Goal: Task Accomplishment & Management: Manage account settings

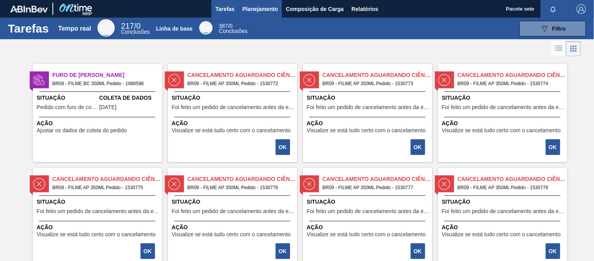
click at [257, 12] on font "Planejamento" at bounding box center [261, 8] width 36 height 9
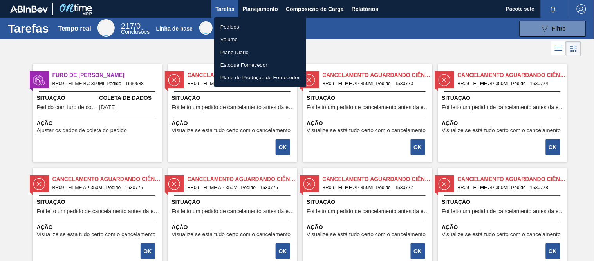
click at [238, 26] on font "Pedidos" at bounding box center [230, 27] width 19 height 6
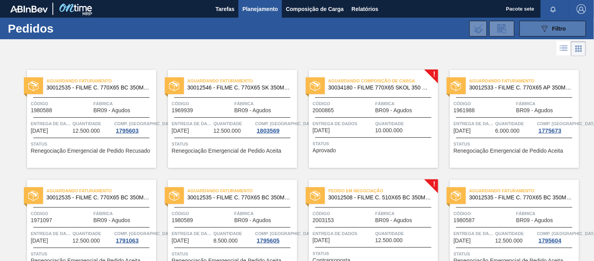
click at [544, 30] on icon at bounding box center [545, 28] width 6 height 7
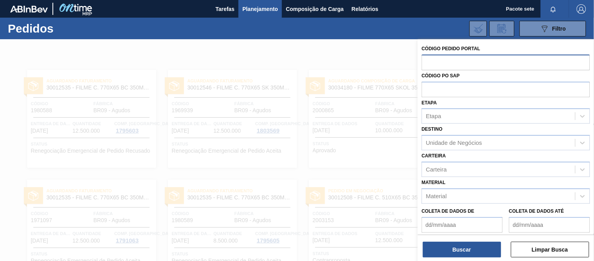
click at [456, 62] on input "text" at bounding box center [506, 61] width 169 height 15
paste input "2000865"
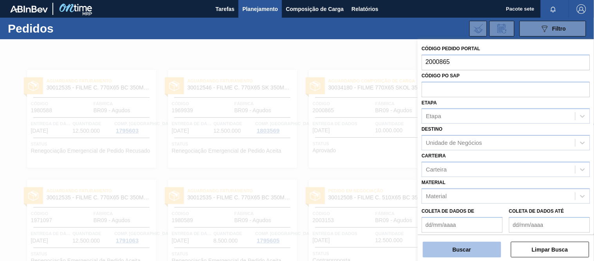
type input "2000865"
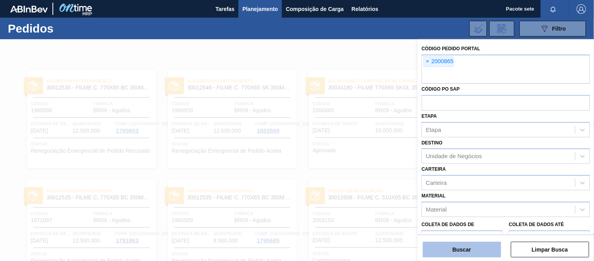
click at [474, 245] on button "Buscar" at bounding box center [462, 249] width 78 height 16
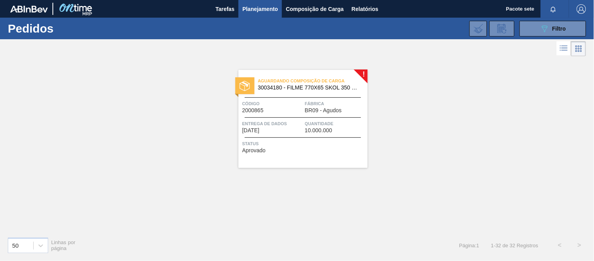
click at [281, 98] on div "Aguardando Composição de Carga 30034180 - FILME 770X65 SKOL 350 MP C12 Código 2…" at bounding box center [303, 119] width 129 height 98
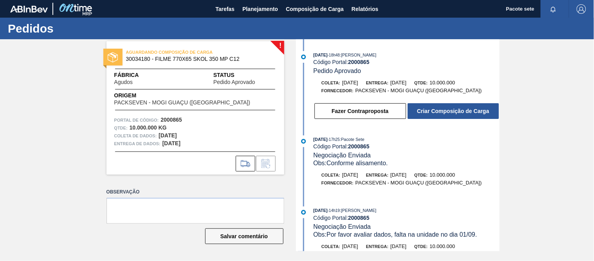
click at [358, 61] on font "2000865" at bounding box center [359, 62] width 22 height 6
copy font "2000865"
click at [361, 61] on font "2000865" at bounding box center [359, 62] width 22 height 6
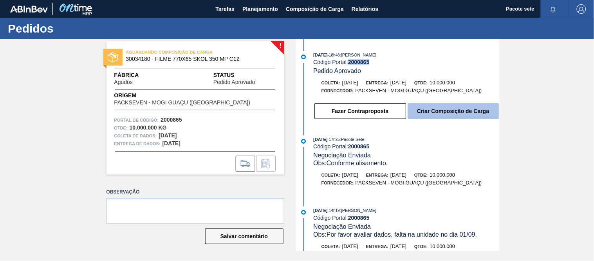
click at [444, 114] on font "Criar Composição de Carga" at bounding box center [453, 111] width 72 height 6
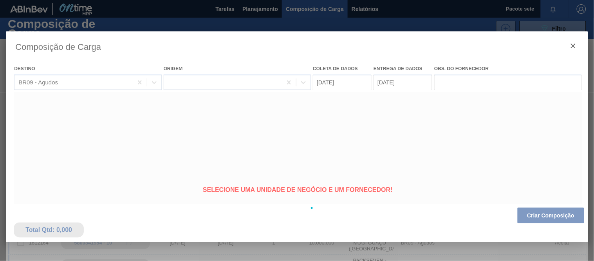
type coleta "[DATE]"
type entrega "[DATE]"
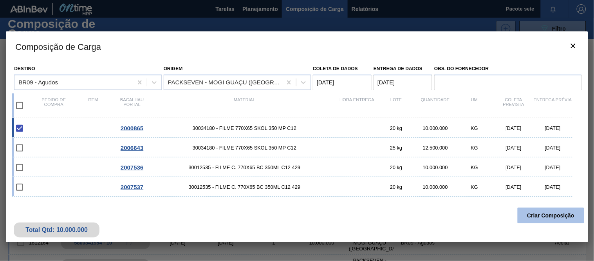
click at [546, 217] on font "Criar Composição" at bounding box center [551, 215] width 47 height 6
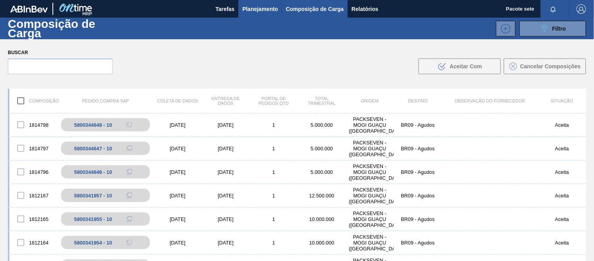
click at [261, 6] on font "Planejamento" at bounding box center [261, 9] width 36 height 6
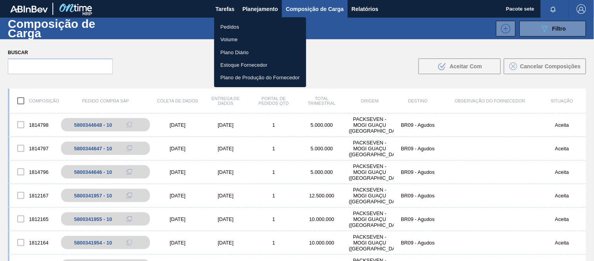
drag, startPoint x: 234, startPoint y: 27, endPoint x: 250, endPoint y: 49, distance: 26.8
click at [234, 27] on font "Pedidos" at bounding box center [230, 27] width 19 height 6
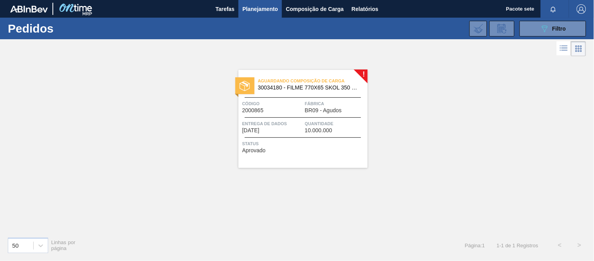
click at [275, 114] on div "Aguardando Composição de Carga 30034180 - FILME 770X65 SKOL 350 MP C12 Código 2…" at bounding box center [303, 119] width 129 height 98
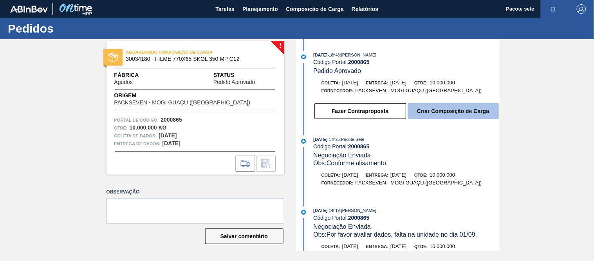
click at [439, 110] on font "Criar Composição de Carga" at bounding box center [453, 111] width 72 height 6
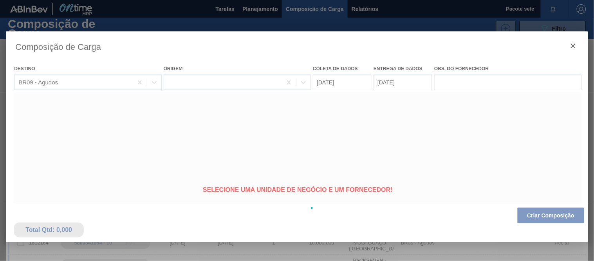
type coleta "[DATE]"
type entrega "[DATE]"
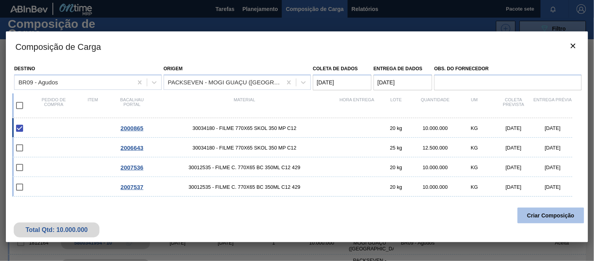
click at [538, 216] on font "Criar Composição" at bounding box center [551, 215] width 47 height 6
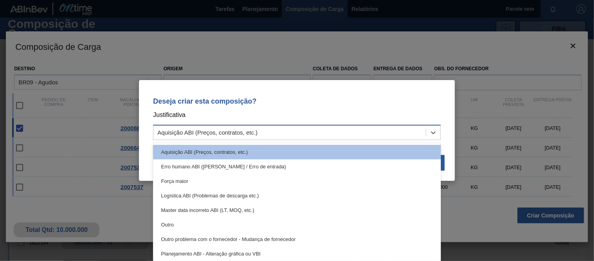
click at [365, 127] on div "Aquisição ABI (Preços, contratos, etc.)" at bounding box center [290, 132] width 273 height 11
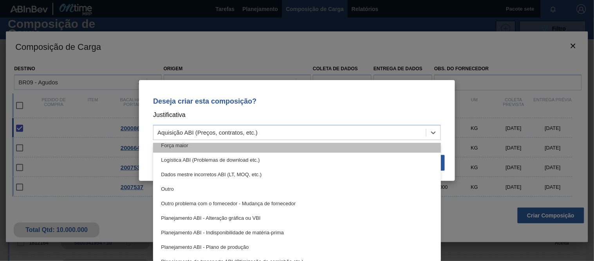
scroll to position [43, 0]
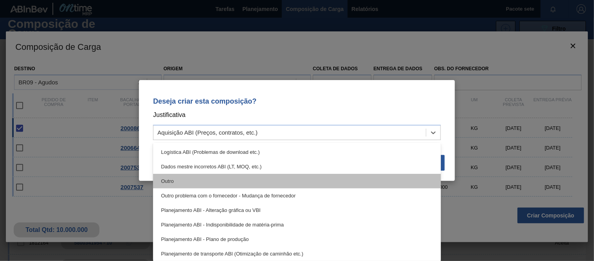
click at [267, 179] on div "Outro" at bounding box center [297, 181] width 288 height 14
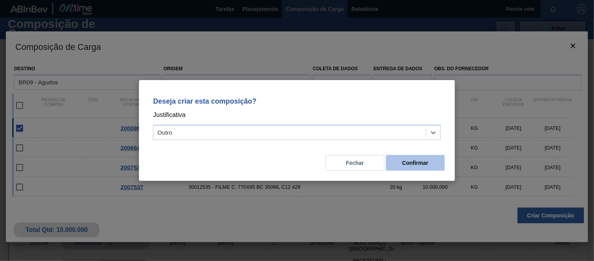
click at [429, 163] on button "Confirmar" at bounding box center [415, 163] width 59 height 16
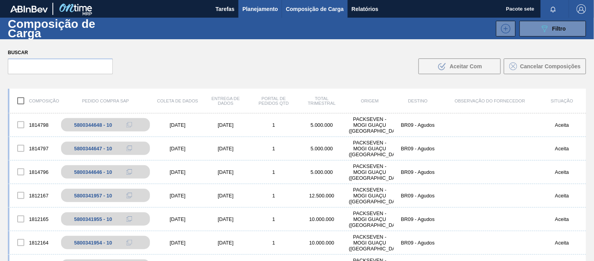
click at [276, 10] on font "Planejamento" at bounding box center [261, 9] width 36 height 6
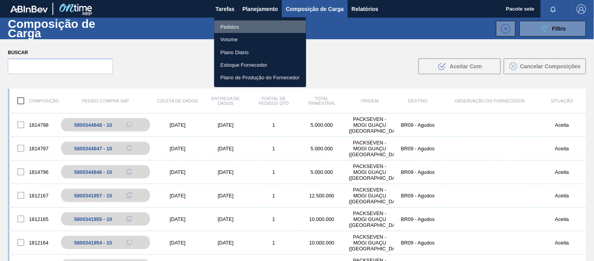
click at [244, 24] on li "Pedidos" at bounding box center [260, 26] width 92 height 13
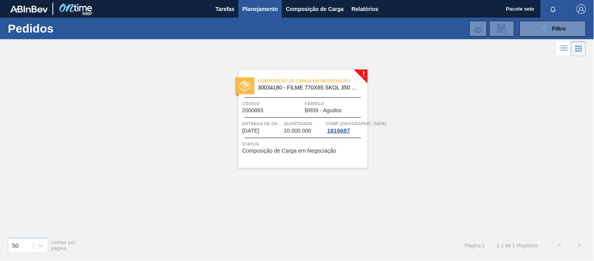
click at [328, 104] on span "Fábrica" at bounding box center [335, 104] width 61 height 8
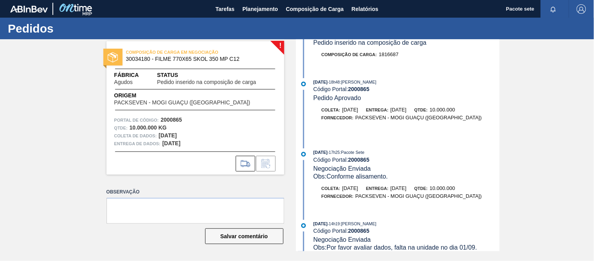
scroll to position [43, 0]
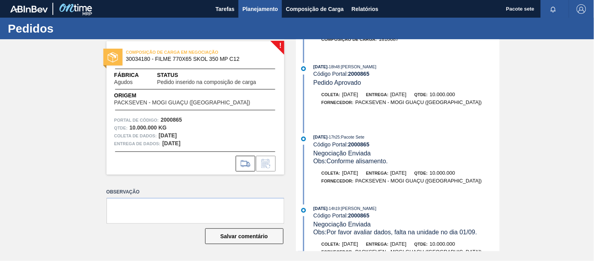
click at [264, 10] on font "Planejamento" at bounding box center [261, 9] width 36 height 6
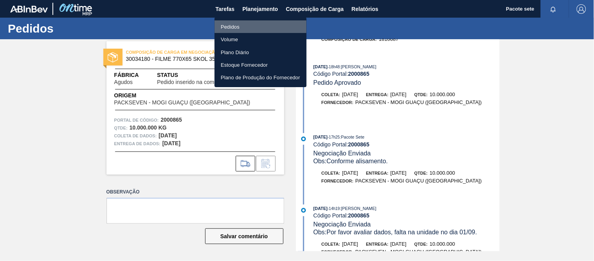
click at [247, 26] on li "Pedidos" at bounding box center [261, 26] width 92 height 13
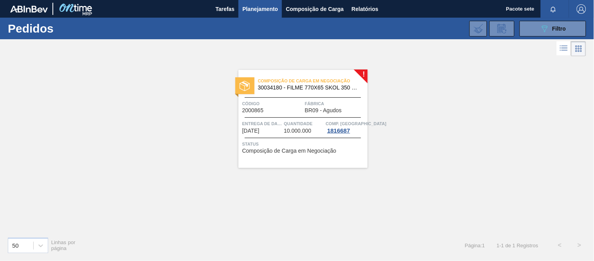
click at [263, 7] on font "Planejamento" at bounding box center [261, 9] width 36 height 6
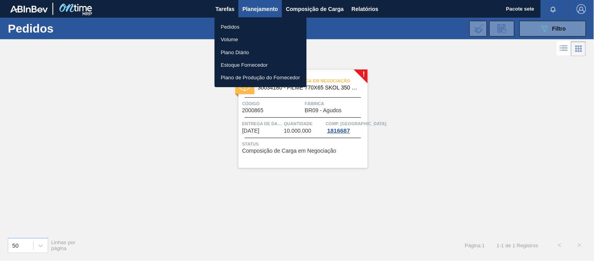
click at [248, 28] on li "Pedidos" at bounding box center [261, 26] width 92 height 13
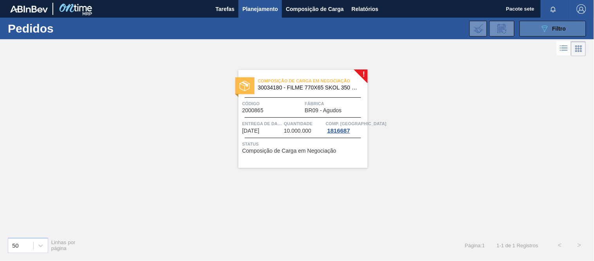
click at [553, 26] on div "089F7B8B-B2A5-4AFE-B5C0-19BA573D28AC Filtro" at bounding box center [553, 28] width 26 height 9
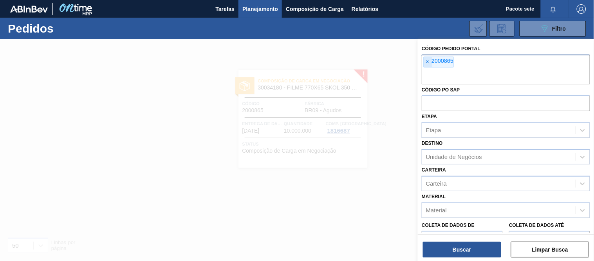
click at [428, 61] on font "×" at bounding box center [427, 61] width 3 height 6
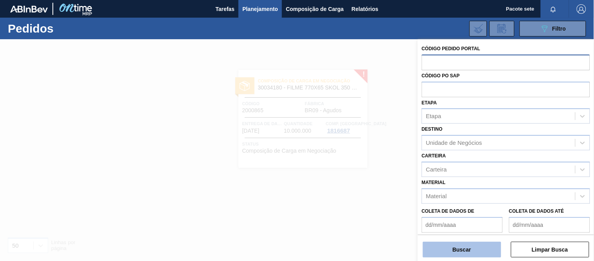
click at [464, 246] on font "Buscar" at bounding box center [462, 249] width 18 height 6
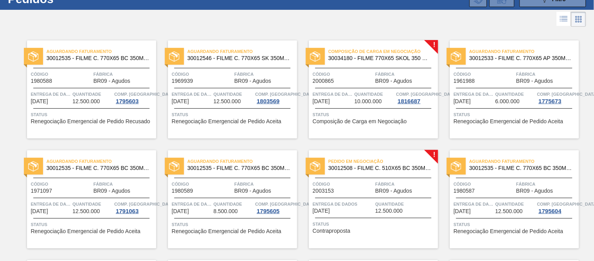
scroll to position [43, 0]
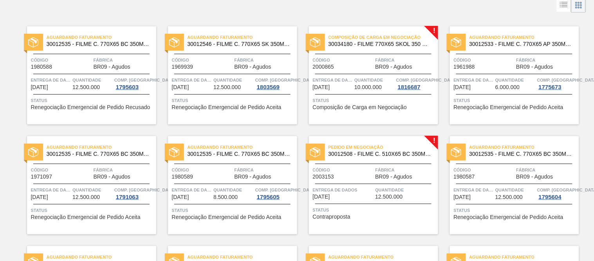
click at [365, 150] on span "Pedido em Negociação" at bounding box center [384, 147] width 110 height 8
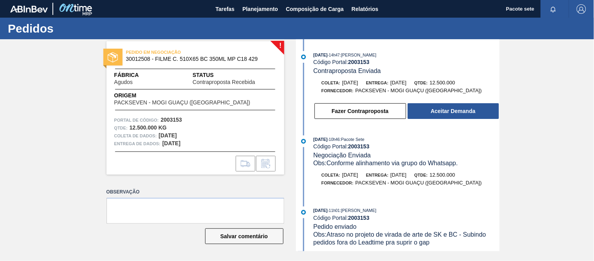
click at [365, 62] on font "2003153" at bounding box center [359, 62] width 22 height 6
copy font "2003153"
click at [359, 61] on font "2003153" at bounding box center [359, 62] width 22 height 6
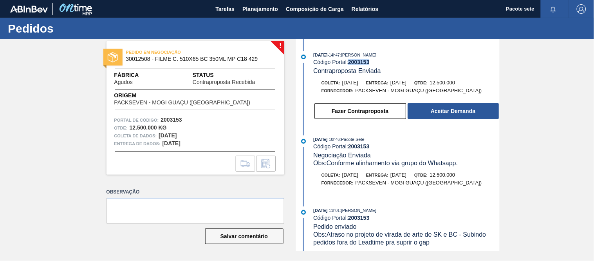
click at [359, 61] on font "2003153" at bounding box center [359, 62] width 22 height 6
click at [259, 9] on font "Planejamento" at bounding box center [261, 9] width 36 height 6
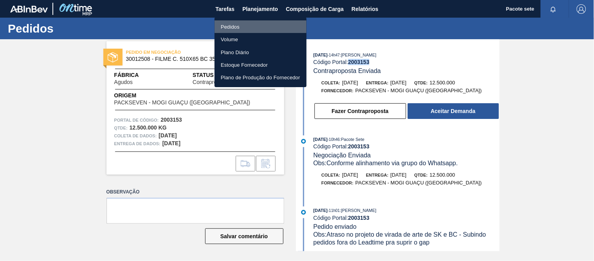
click at [239, 23] on font "Pedidos" at bounding box center [230, 27] width 19 height 8
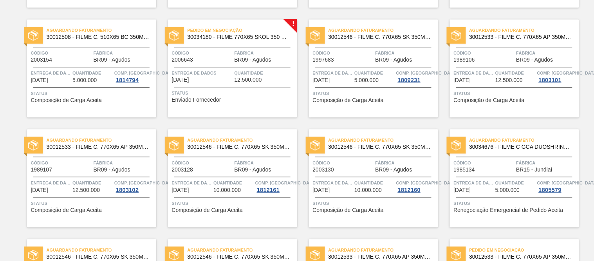
scroll to position [392, 0]
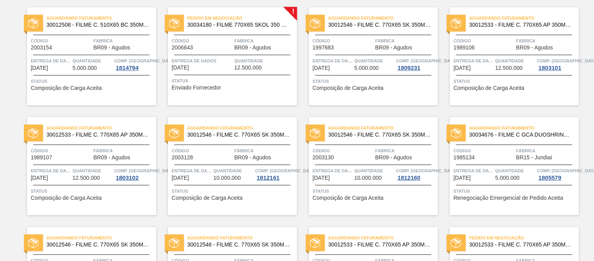
click at [248, 46] on font "BR09 - Agudos" at bounding box center [253, 47] width 37 height 6
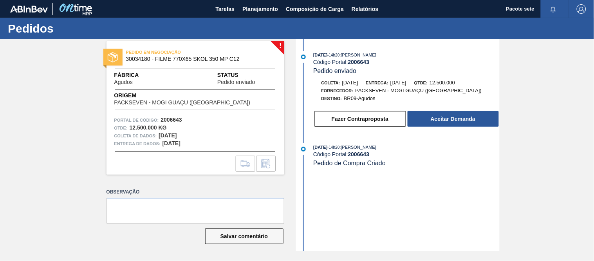
click at [361, 60] on font "2006643" at bounding box center [359, 62] width 22 height 6
click at [362, 58] on div "[DATE] 14h20 : [PERSON_NAME]" at bounding box center [406, 55] width 186 height 8
click at [362, 59] on font "2006643" at bounding box center [359, 62] width 22 height 6
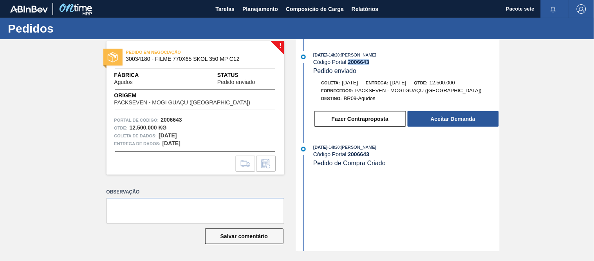
click at [362, 59] on font "2006643" at bounding box center [359, 62] width 22 height 6
copy font "2006643"
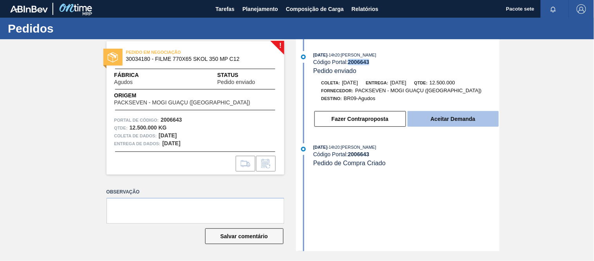
click at [467, 124] on button "Aceitar Demanda" at bounding box center [453, 119] width 91 height 16
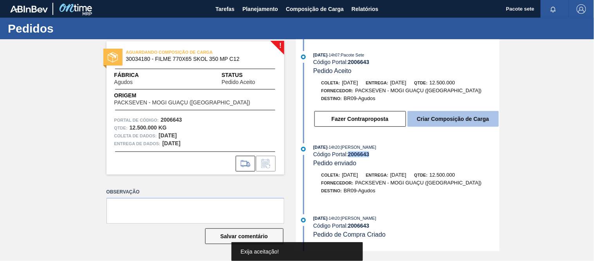
click at [456, 119] on font "Criar Composição de Carga" at bounding box center [453, 119] width 72 height 6
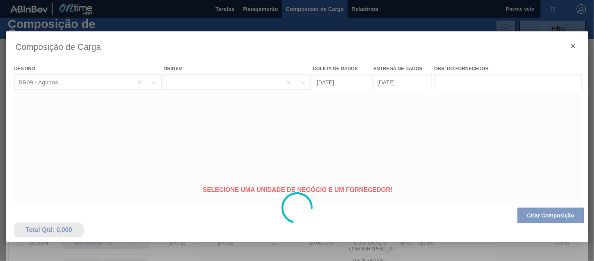
type coleta "[DATE]"
type entrega "[DATE]"
click at [536, 215] on div at bounding box center [297, 207] width 583 height 353
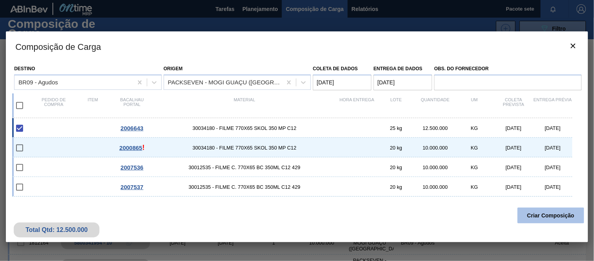
click at [537, 217] on font "Criar Composição" at bounding box center [551, 215] width 47 height 6
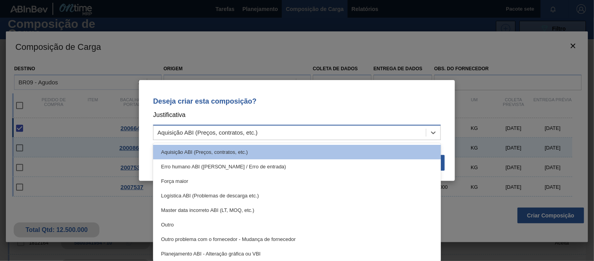
click at [295, 132] on div "Aquisição ABI (Preços, contratos, etc.)" at bounding box center [290, 132] width 273 height 11
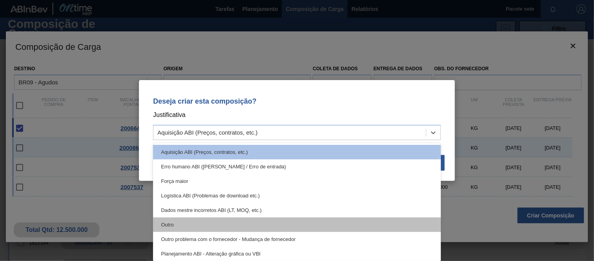
click at [199, 219] on div "Outro" at bounding box center [297, 224] width 288 height 14
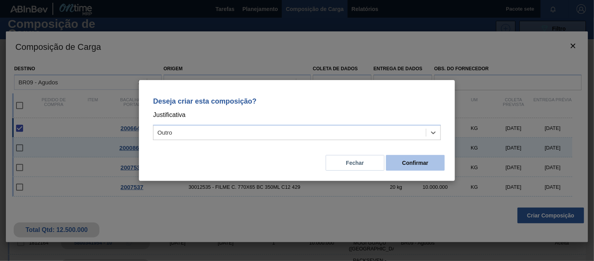
click at [424, 161] on font "Confirmar" at bounding box center [415, 162] width 26 height 6
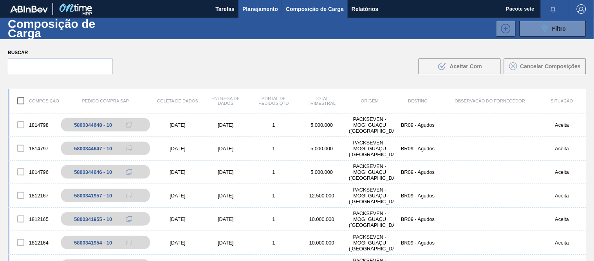
click at [255, 6] on font "Planejamento" at bounding box center [261, 9] width 36 height 6
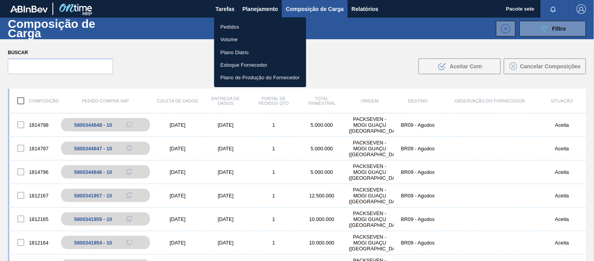
click at [241, 28] on li "Pedidos" at bounding box center [260, 26] width 92 height 13
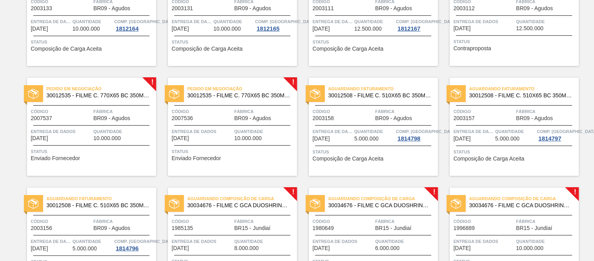
scroll to position [704, 0]
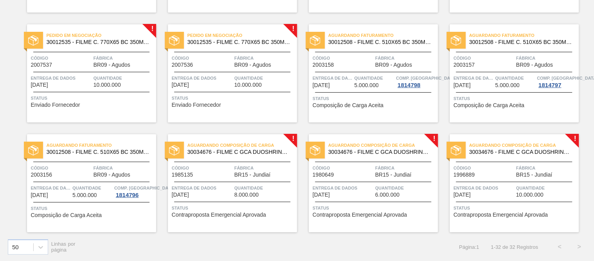
click at [371, 168] on span "Código" at bounding box center [343, 168] width 61 height 8
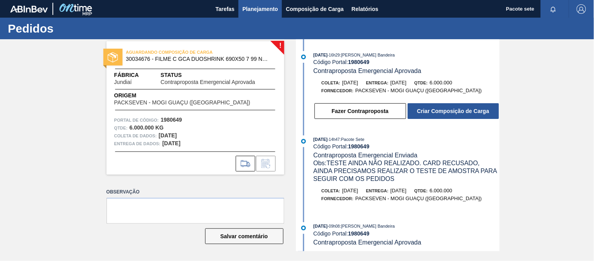
click at [267, 9] on font "Planejamento" at bounding box center [261, 9] width 36 height 6
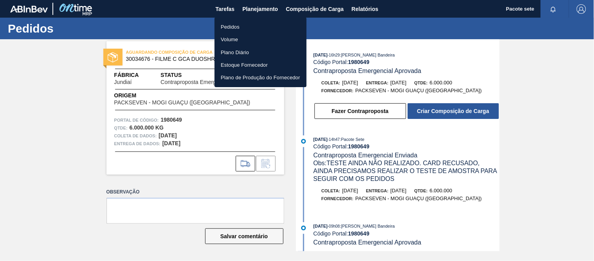
click at [237, 27] on font "Pedidos" at bounding box center [230, 27] width 19 height 6
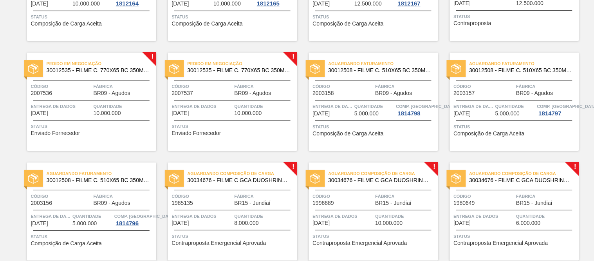
scroll to position [660, 0]
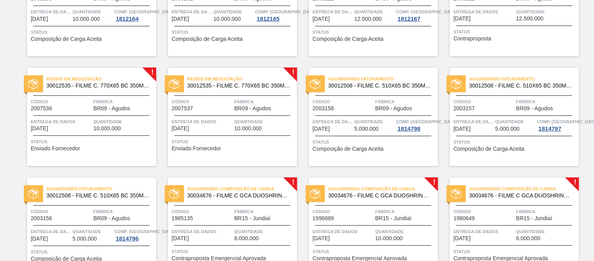
click at [232, 91] on div "Pedido em Negociação 30012535 - FILME C. 770X65 BC 350ML C12 429" at bounding box center [232, 83] width 129 height 18
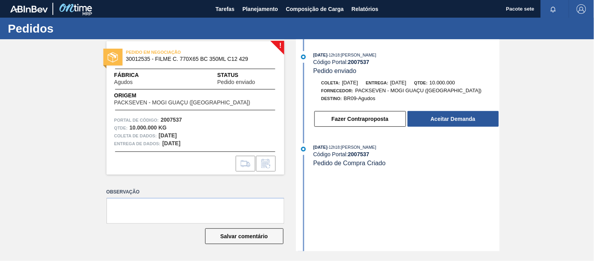
click at [357, 61] on font "2007537" at bounding box center [359, 62] width 22 height 6
copy font "2007537"
drag, startPoint x: 553, startPoint y: 135, endPoint x: 514, endPoint y: 166, distance: 49.6
click at [553, 135] on div "! PEDIDO EM NEGOCIAÇÃO 30012535 - FILME C. 770X65 BC 350ML C12 429 Fábrica Agud…" at bounding box center [297, 145] width 594 height 212
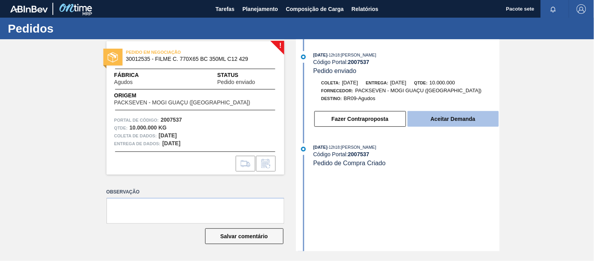
click at [448, 117] on font "Aceitar Demanda" at bounding box center [453, 119] width 45 height 6
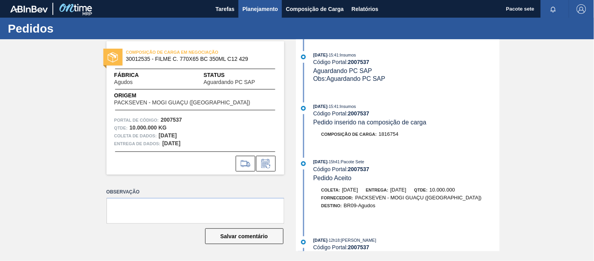
click at [246, 10] on font "Planejamento" at bounding box center [261, 9] width 36 height 6
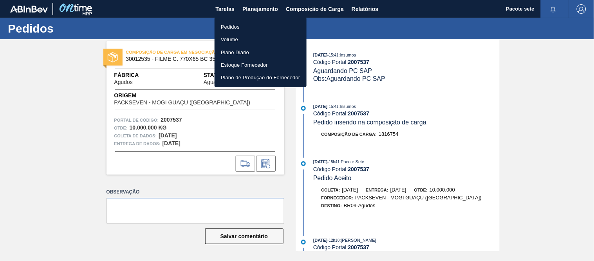
click at [238, 25] on font "Pedidos" at bounding box center [230, 27] width 19 height 6
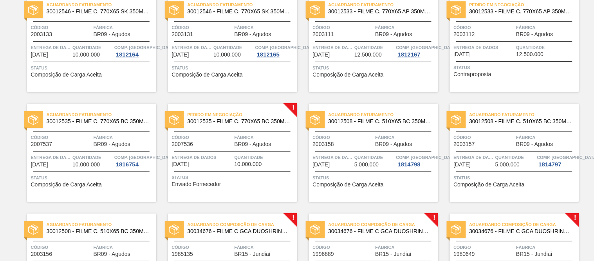
scroll to position [704, 0]
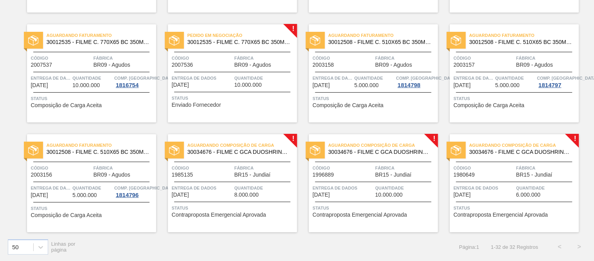
click at [225, 72] on div "Pedido em Negociação 30012535 - FILME C. 770X65 BC 350ML C12 429 Código 2007536…" at bounding box center [232, 73] width 129 height 98
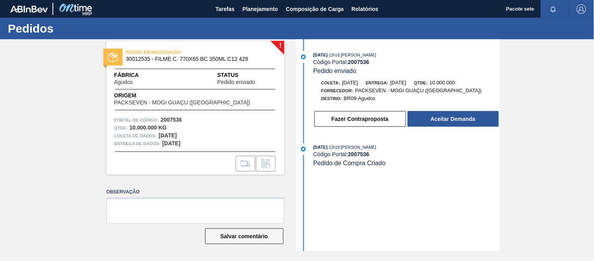
click at [357, 65] on font "2007536" at bounding box center [359, 62] width 22 height 6
click at [357, 64] on font "2007536" at bounding box center [359, 62] width 22 height 6
copy font "2007536"
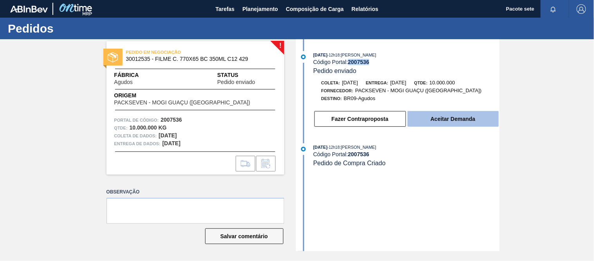
click at [440, 122] on font "Aceitar Demanda" at bounding box center [453, 119] width 45 height 6
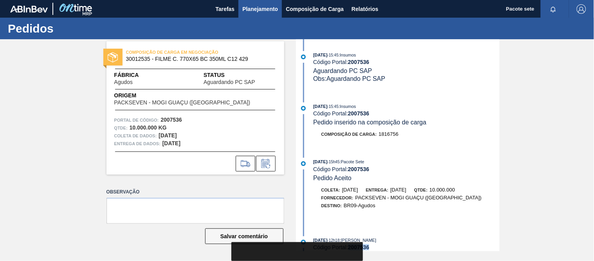
click at [256, 9] on font "Planejamento" at bounding box center [261, 9] width 36 height 6
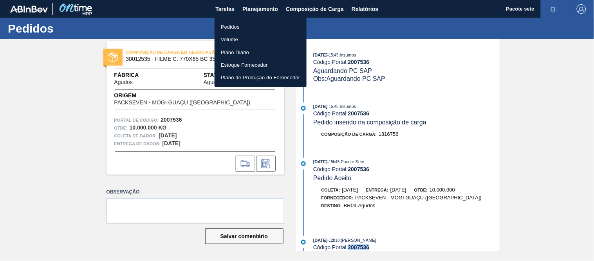
click at [250, 24] on li "Pedidos" at bounding box center [261, 26] width 92 height 13
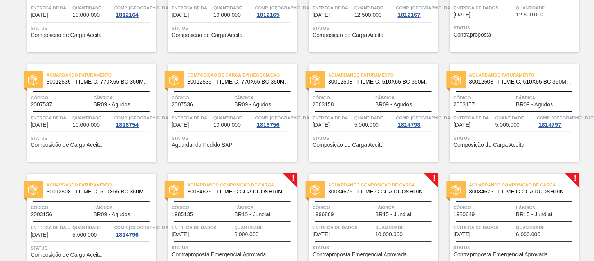
scroll to position [704, 0]
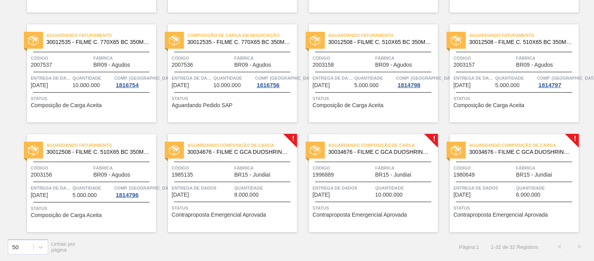
click at [259, 152] on font "30034676 - FILME C GCA DUOSHRINK 690X50 7 99 NIV25" at bounding box center [262, 152] width 148 height 6
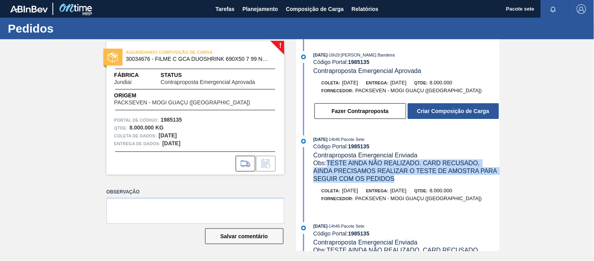
drag, startPoint x: 395, startPoint y: 179, endPoint x: 329, endPoint y: 163, distance: 68.0
click at [329, 163] on div "Obs: TESTE AINDA NÃO REALIZADO. CARD RECUSADO, AINDA PRECISAMOS REALIZAR O TEST…" at bounding box center [406, 171] width 186 height 24
copy font "TESTE AINDA NÃO REALIZADO. CARD RECUSADO, AINDA PRECISAMOS REALIZAR O TESTE DE …"
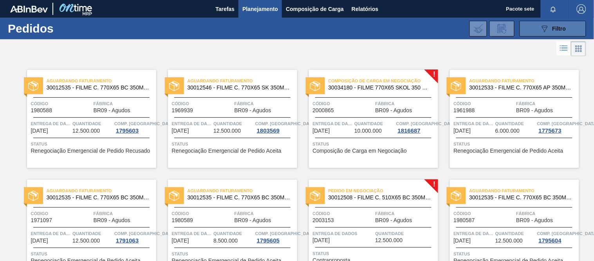
click at [550, 27] on div "089F7B8B-B2A5-4AFE-B5C0-19BA573D28AC Filtro" at bounding box center [553, 28] width 26 height 9
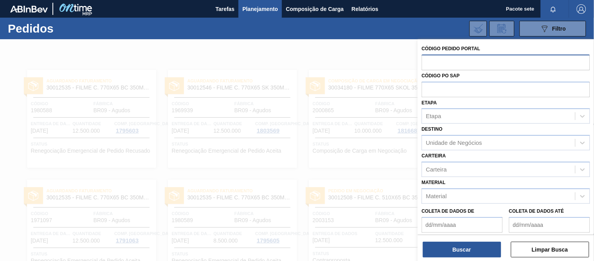
click at [448, 66] on input "text" at bounding box center [506, 61] width 169 height 15
paste input "2000865"
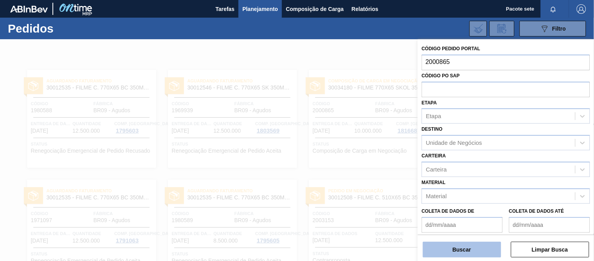
type input "2000865"
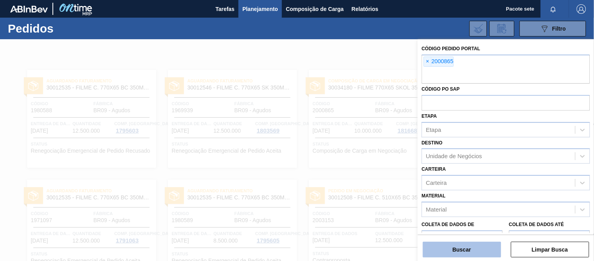
click at [465, 255] on button "Buscar" at bounding box center [462, 249] width 78 height 16
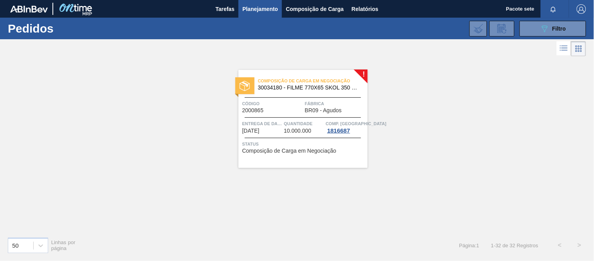
click at [289, 107] on div "Código 2000865" at bounding box center [273, 107] width 61 height 14
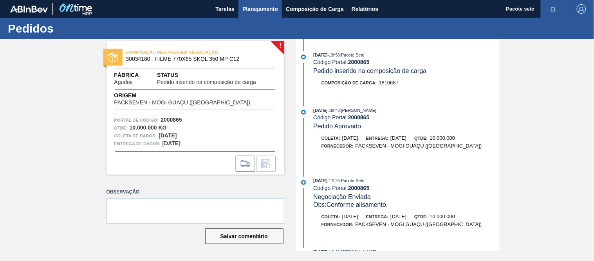
click at [260, 8] on font "Planejamento" at bounding box center [261, 9] width 36 height 6
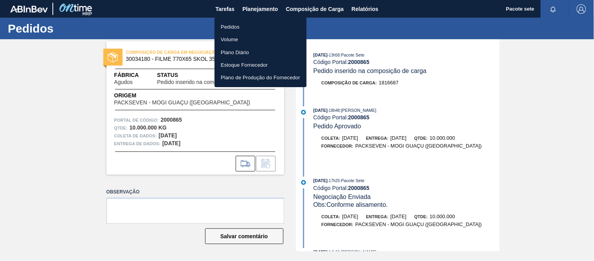
click at [244, 24] on li "Pedidos" at bounding box center [261, 26] width 92 height 13
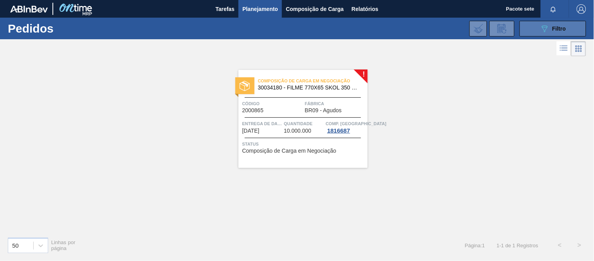
click at [554, 31] on font "Filtro" at bounding box center [560, 28] width 14 height 6
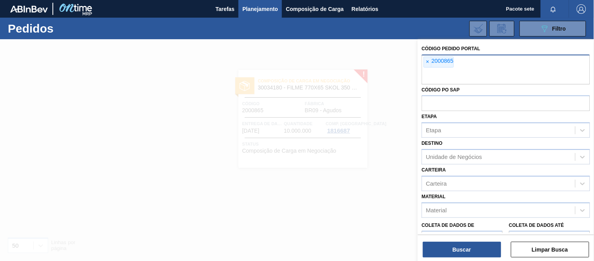
click at [473, 68] on div "× 2000865" at bounding box center [506, 69] width 169 height 30
type input "2000865"
type input "1971097"
type input "20003153"
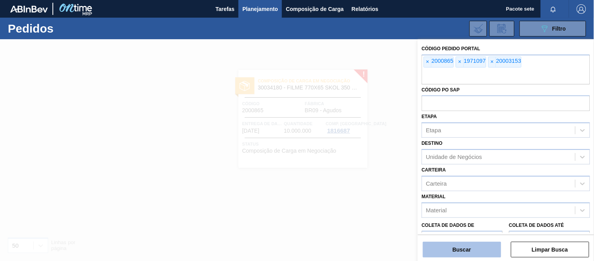
click at [458, 248] on font "Buscar" at bounding box center [462, 249] width 18 height 6
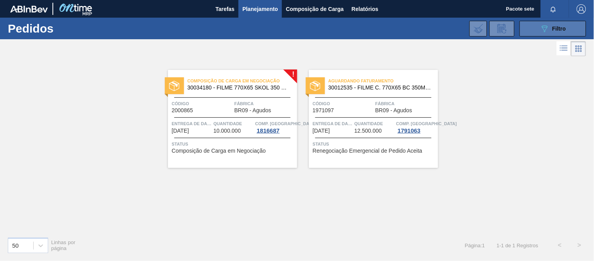
click at [559, 25] on font "Filtro" at bounding box center [560, 28] width 14 height 6
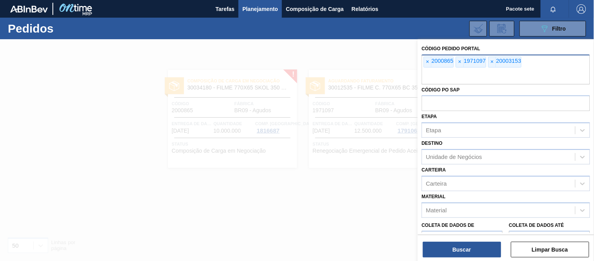
click at [501, 74] on input "text" at bounding box center [506, 76] width 169 height 15
click at [495, 60] on span "×" at bounding box center [492, 62] width 7 height 10
paste input "2003153"
type input "2003153"
click at [486, 244] on button "Buscar" at bounding box center [462, 249] width 78 height 16
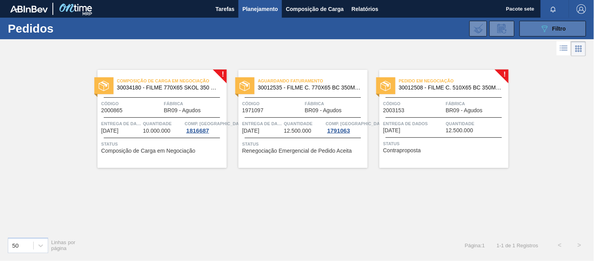
click at [535, 30] on button "089F7B8B-B2A5-4AFE-B5C0-19BA573D28AC Filtro" at bounding box center [553, 29] width 67 height 16
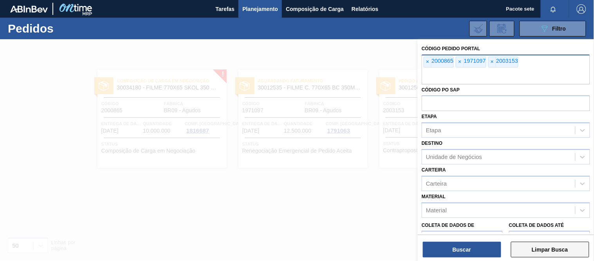
click at [547, 247] on font "Limpar Busca" at bounding box center [550, 249] width 36 height 6
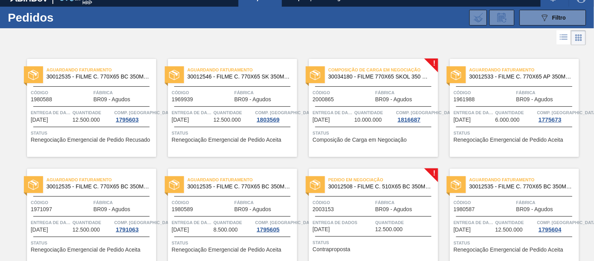
scroll to position [43, 0]
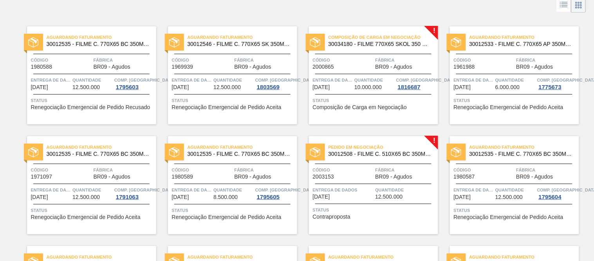
click at [355, 166] on span "Código" at bounding box center [343, 170] width 61 height 8
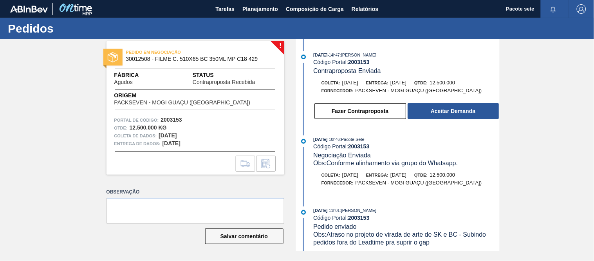
click at [358, 60] on font "2003153" at bounding box center [359, 62] width 22 height 6
copy font "2003153"
click at [367, 114] on font "Fazer Contraproposta" at bounding box center [360, 111] width 57 height 6
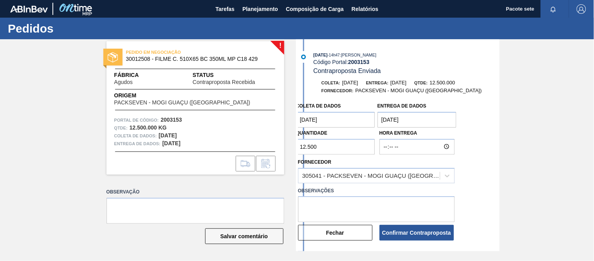
click at [343, 123] on coleta "[DATE]" at bounding box center [335, 120] width 79 height 16
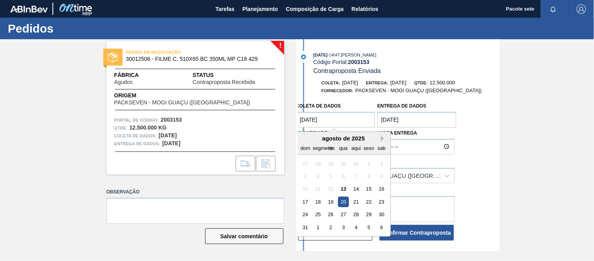
click at [381, 138] on button "Próximo mês" at bounding box center [383, 138] width 5 height 5
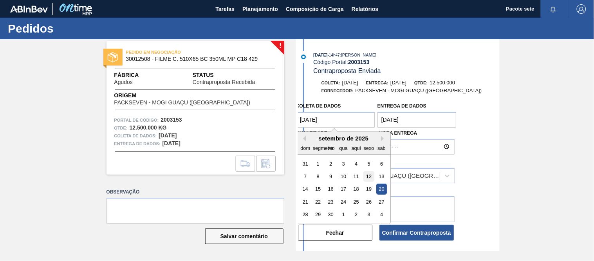
click at [369, 176] on div "12" at bounding box center [369, 176] width 11 height 11
type coleta "[DATE]"
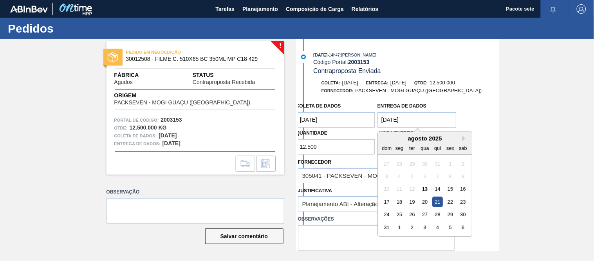
click at [399, 123] on entrega "[DATE]" at bounding box center [417, 120] width 79 height 16
click at [463, 137] on button "Próximo mês" at bounding box center [465, 138] width 5 height 5
click at [452, 179] on div "12" at bounding box center [450, 176] width 11 height 11
type entrega "[DATE]"
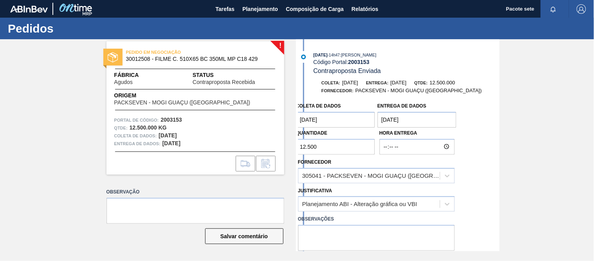
click at [352, 119] on coleta "[DATE]" at bounding box center [335, 120] width 79 height 16
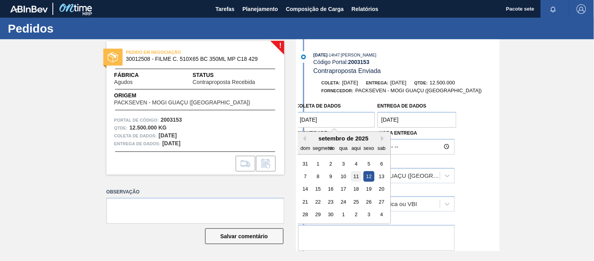
click at [355, 175] on font "11" at bounding box center [355, 176] width 5 height 6
type coleta "[DATE]"
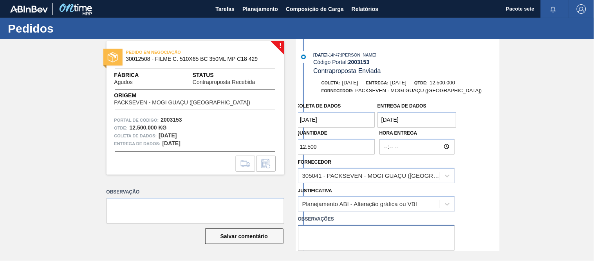
click at [335, 236] on textarea at bounding box center [376, 238] width 157 height 26
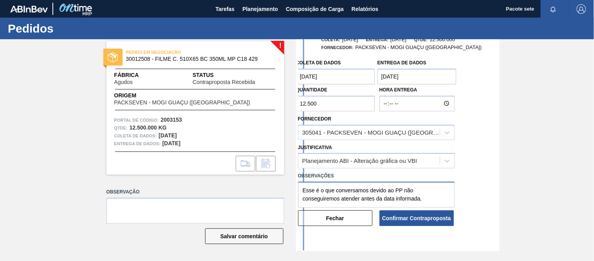
scroll to position [43, 0]
click at [343, 189] on textarea "Esse é o que conversamos devido ao PP não conseguiremos atender antes da data i…" at bounding box center [376, 194] width 157 height 26
click at [0, 0] on span "conversamos" at bounding box center [0, 0] width 0 height 0
type textarea "Esse é o que conversamos, devido ao PP não conseguiremos atender antes da data …"
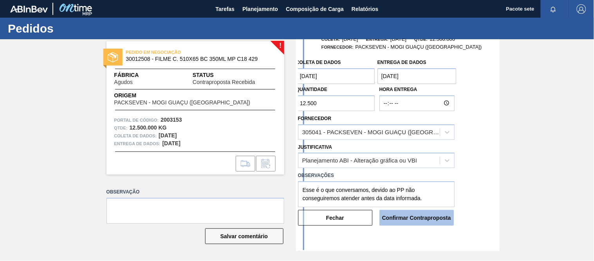
click at [412, 216] on font "Confirmar Contraproposta" at bounding box center [416, 217] width 69 height 6
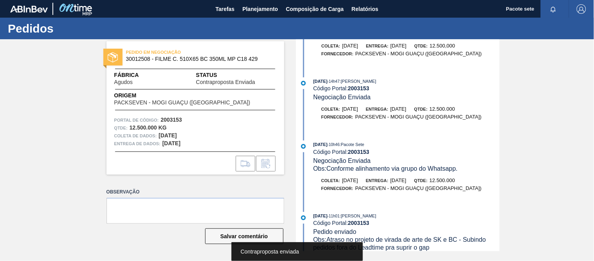
scroll to position [0, 0]
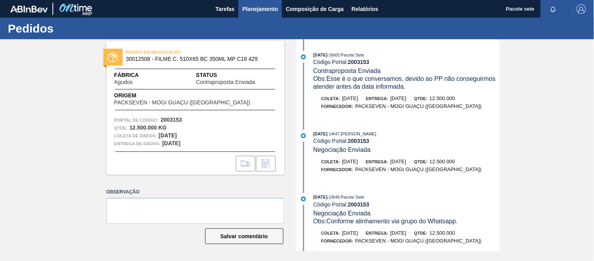
click at [252, 6] on font "Planejamento" at bounding box center [261, 9] width 36 height 6
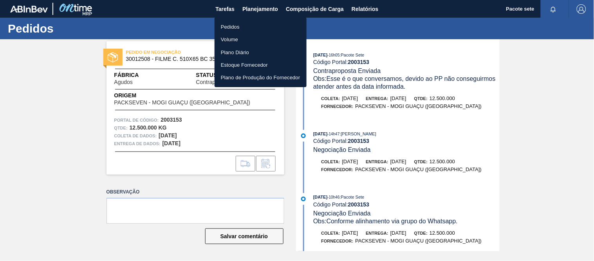
drag, startPoint x: 241, startPoint y: 24, endPoint x: 222, endPoint y: 18, distance: 19.6
click at [241, 24] on li "Pedidos" at bounding box center [261, 26] width 92 height 13
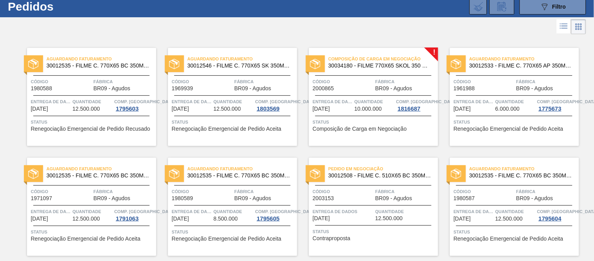
scroll to position [7, 0]
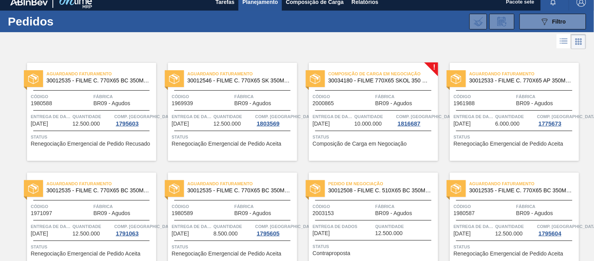
click at [342, 100] on div "Código 2000865" at bounding box center [343, 99] width 61 height 14
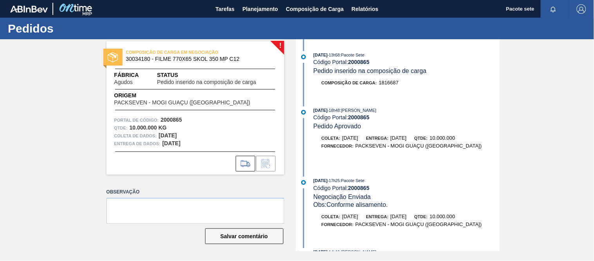
click at [365, 63] on font "2000865" at bounding box center [359, 62] width 22 height 6
click at [257, 6] on font "Planejamento" at bounding box center [261, 9] width 36 height 6
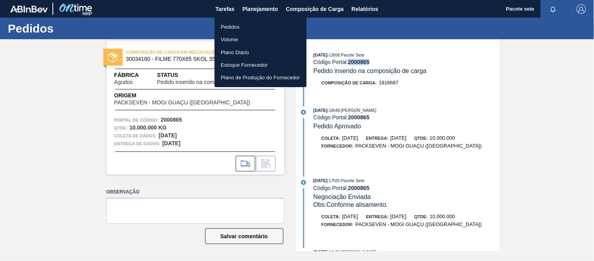
click at [250, 28] on li "Pedidos" at bounding box center [261, 26] width 92 height 13
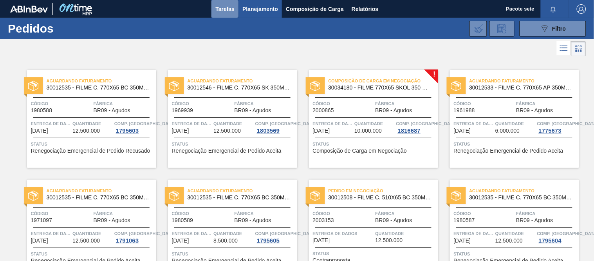
click at [218, 8] on font "Tarefas" at bounding box center [225, 9] width 19 height 6
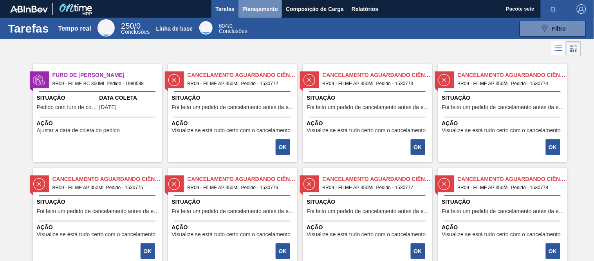
click at [267, 9] on font "Planejamento" at bounding box center [261, 9] width 36 height 6
